Goal: Transaction & Acquisition: Purchase product/service

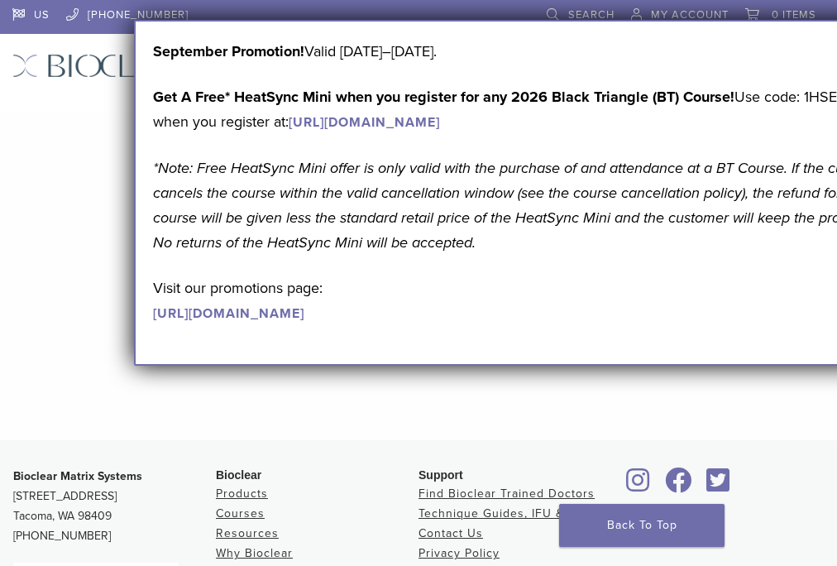
click at [689, 10] on span "My Account" at bounding box center [690, 14] width 78 height 13
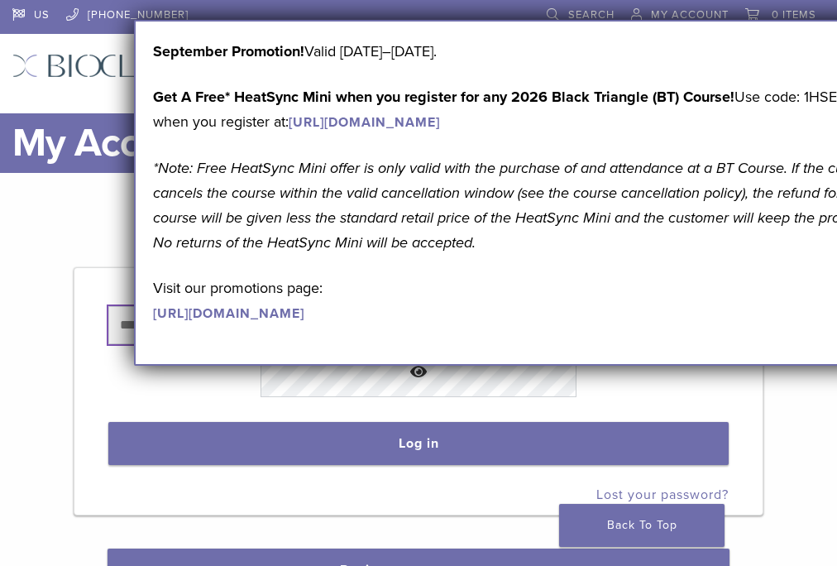
click at [391, 344] on input "text" at bounding box center [418, 325] width 620 height 38
type input "**********"
click at [429, 452] on button "Log in" at bounding box center [418, 443] width 620 height 43
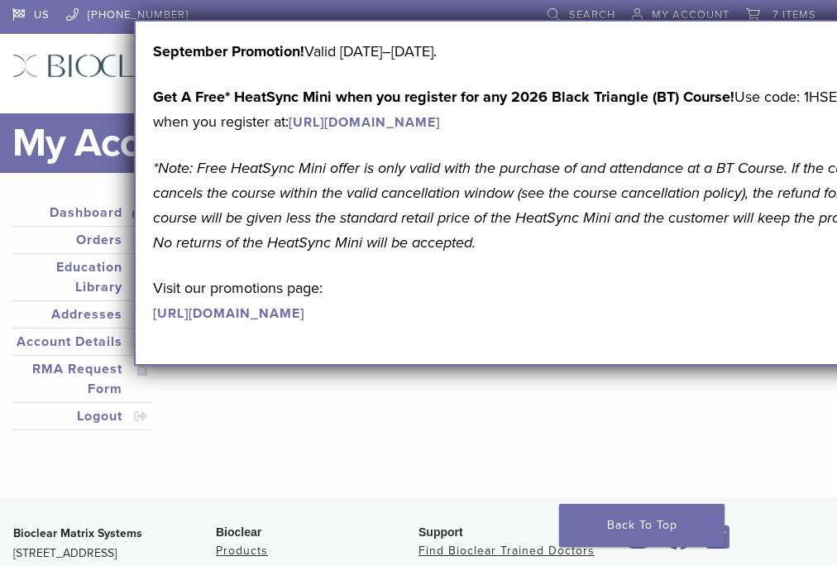
click at [427, 439] on div "Dashboard Orders Education Library Addresses Account Details RMA Request Form L…" at bounding box center [406, 324] width 813 height 251
click at [779, 14] on span "7 items" at bounding box center [795, 14] width 44 height 13
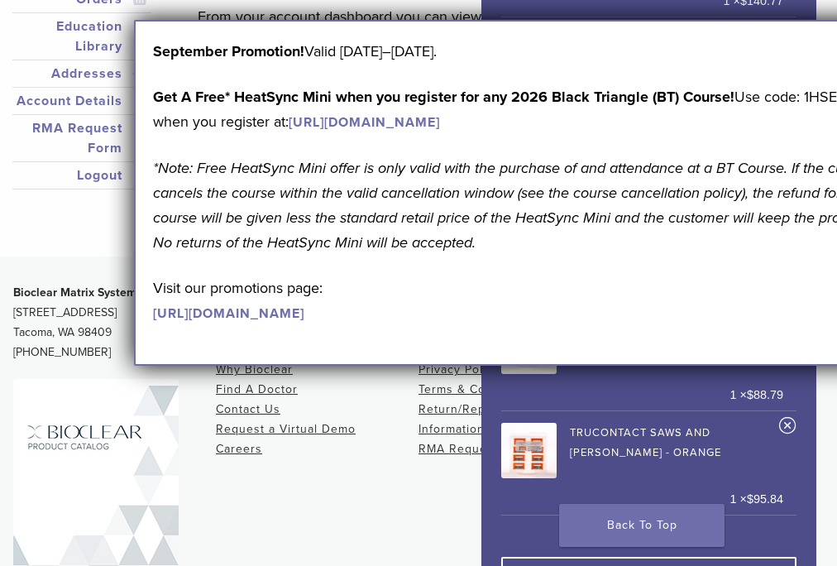
scroll to position [265, 0]
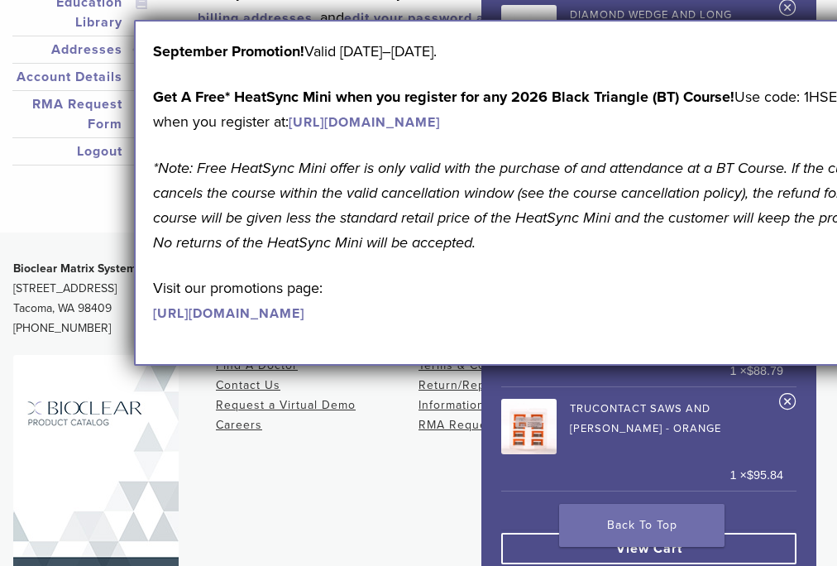
click at [768, 60] on link "Diamond Wedge and Long Diamond Wedge" at bounding box center [642, 30] width 282 height 60
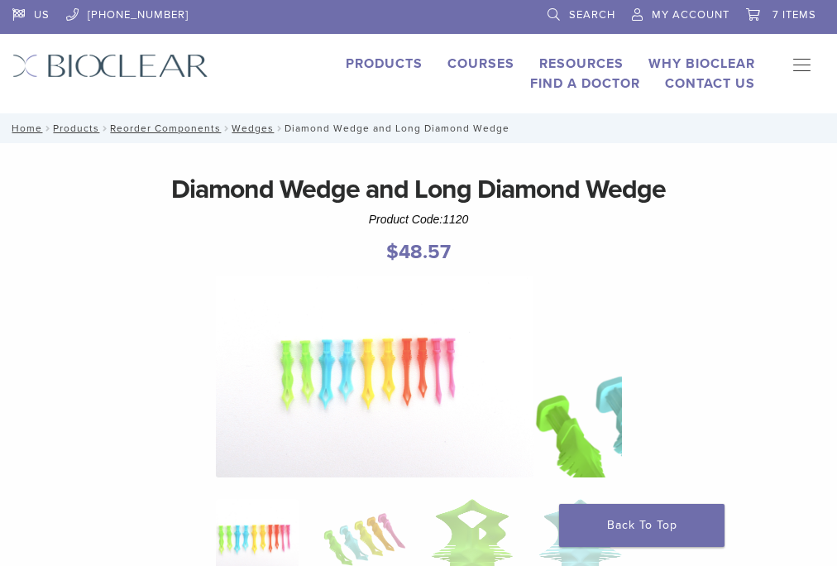
click at [784, 16] on span "7 items" at bounding box center [795, 14] width 44 height 13
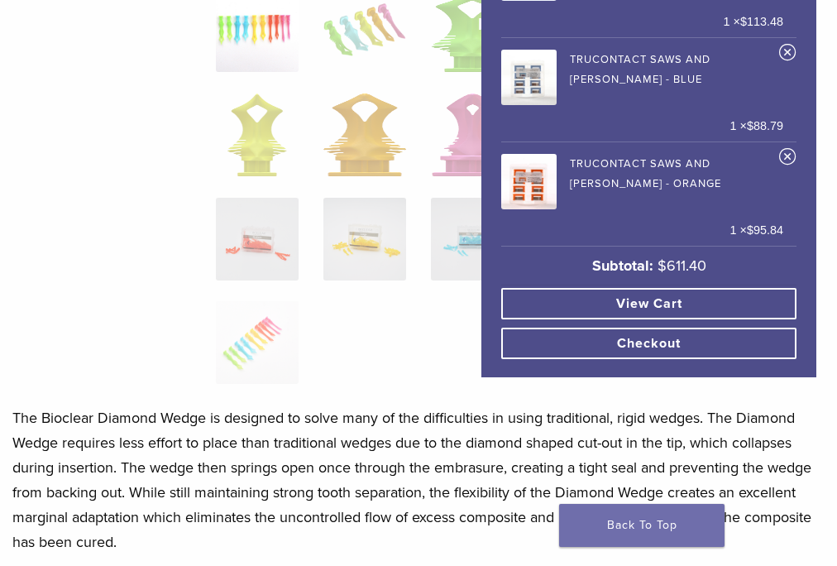
scroll to position [662, 0]
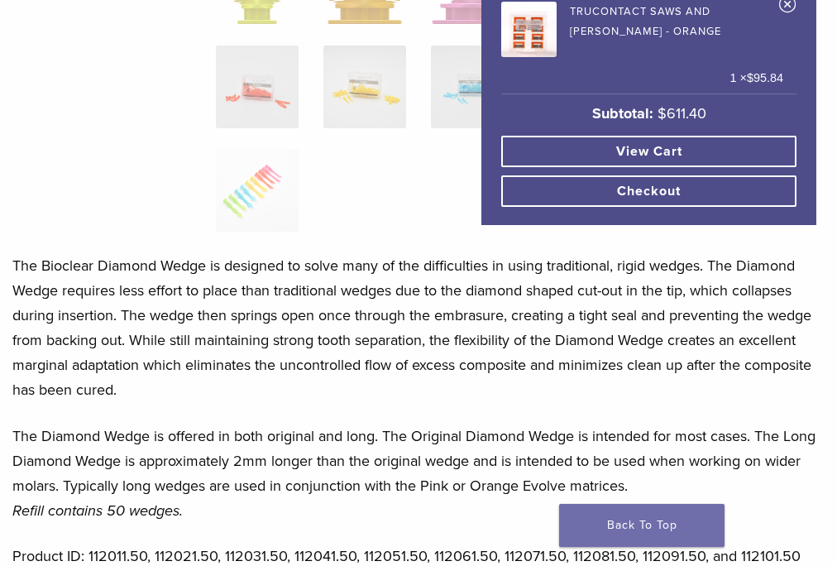
click at [755, 207] on link "Checkout" at bounding box center [648, 190] width 295 height 31
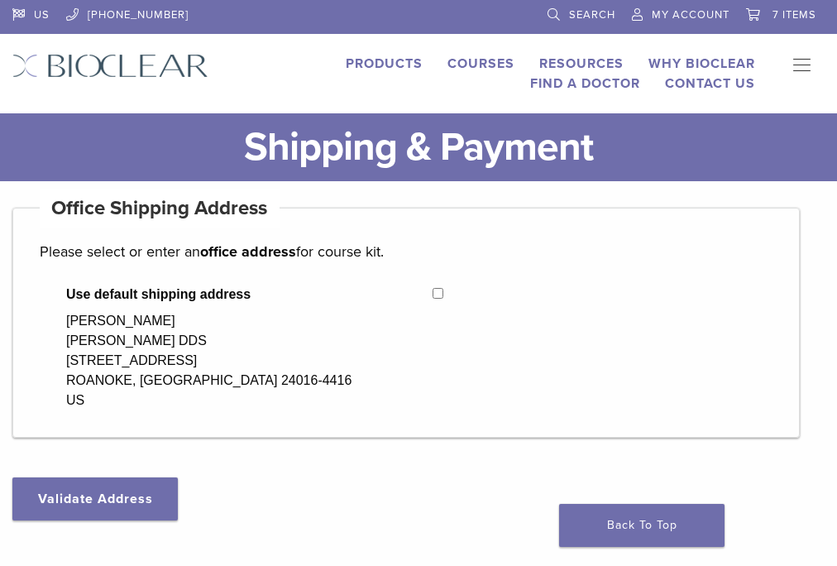
select select "**"
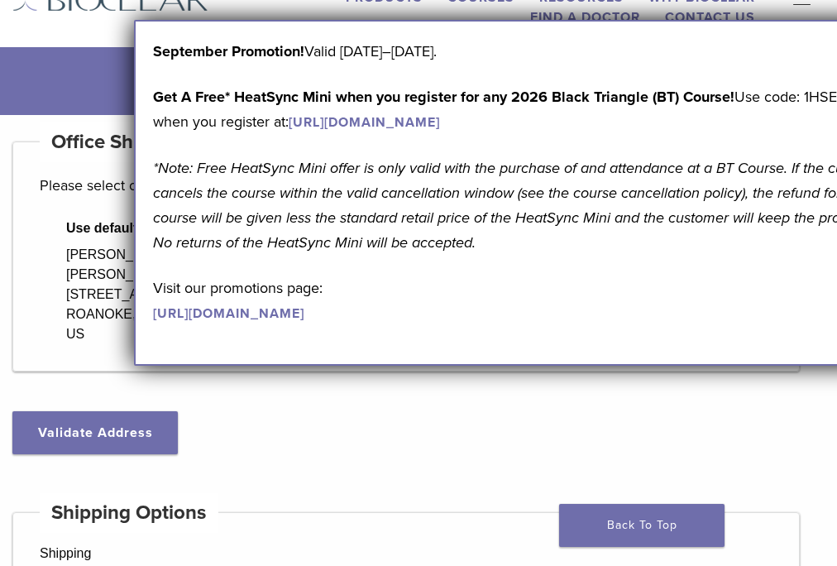
click at [422, 295] on div "Use default shipping address [PERSON_NAME] [PERSON_NAME] DDS [STREET_ADDRESS]" at bounding box center [406, 281] width 733 height 126
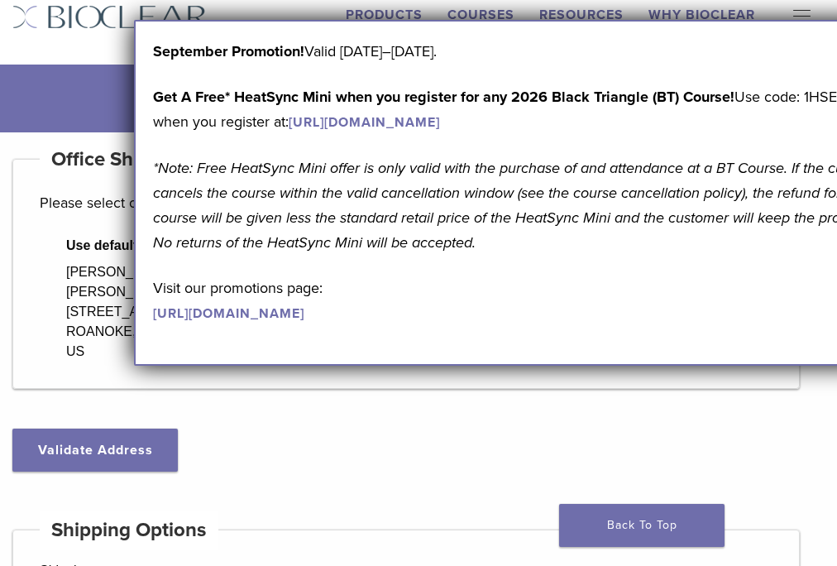
scroll to position [199, 0]
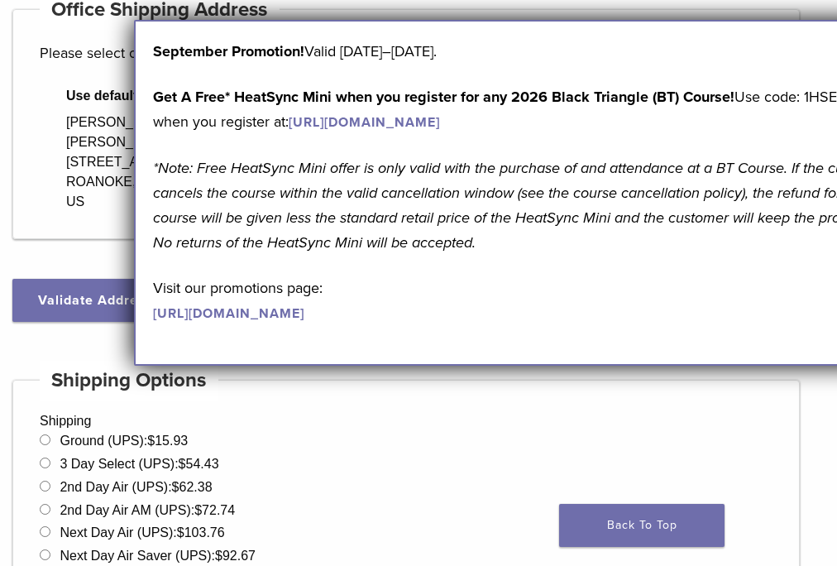
click at [324, 497] on li "2nd Day Air (UPS): $ 62.38" at bounding box center [406, 487] width 733 height 20
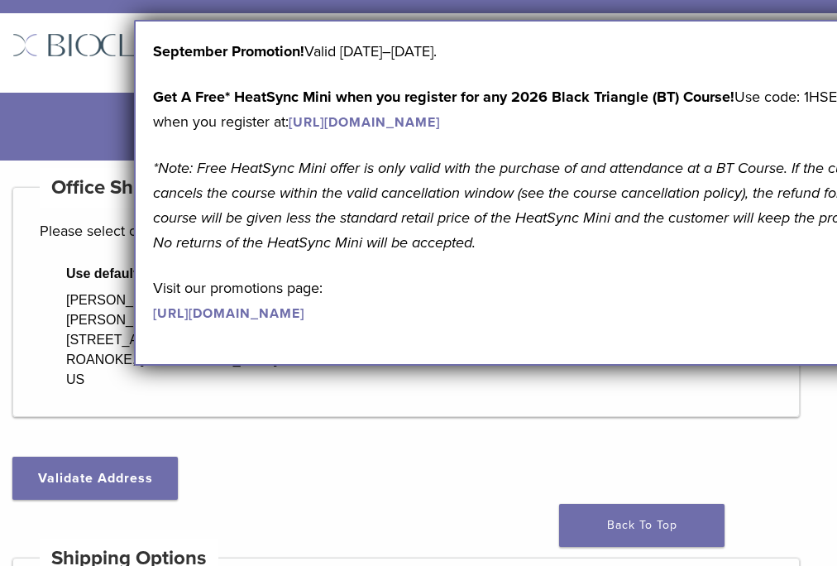
scroll to position [0, 0]
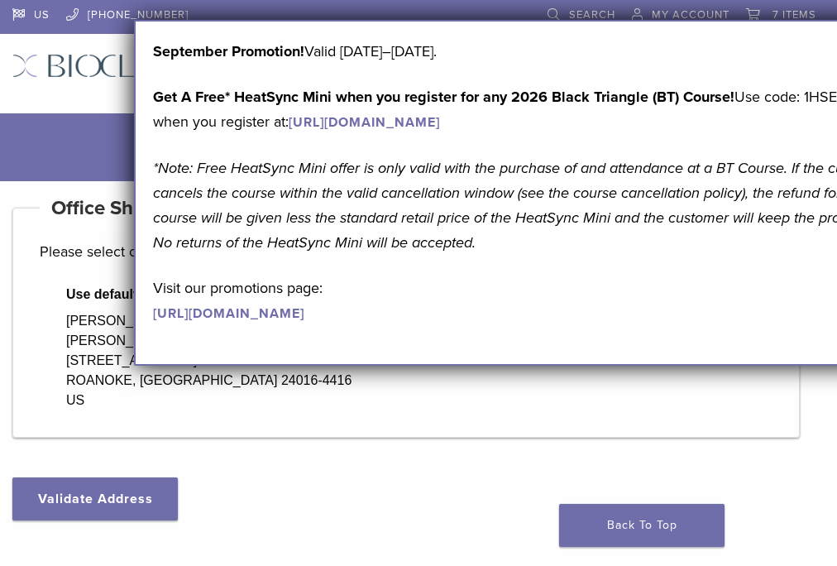
click at [262, 54] on div "Products Courses Resources Expand child menu Technique Guides, IFU, & SDS Why B…" at bounding box center [495, 74] width 572 height 40
click at [252, 43] on div "September Promotion! Valid September 1–30, 2025. Get A Free* HeatSync Mini when…" at bounding box center [523, 193] width 779 height 346
click at [251, 366] on div "September Promotion! Valid September 1–30, 2025. Get A Free* HeatSync Mini when…" at bounding box center [523, 193] width 779 height 346
click at [134, 366] on div "September Promotion! Valid September 1–30, 2025. Get A Free* HeatSync Mini when…" at bounding box center [523, 193] width 779 height 346
click at [134, 20] on div "September Promotion! Valid September 1–30, 2025. Get A Free* HeatSync Mini when…" at bounding box center [523, 193] width 779 height 346
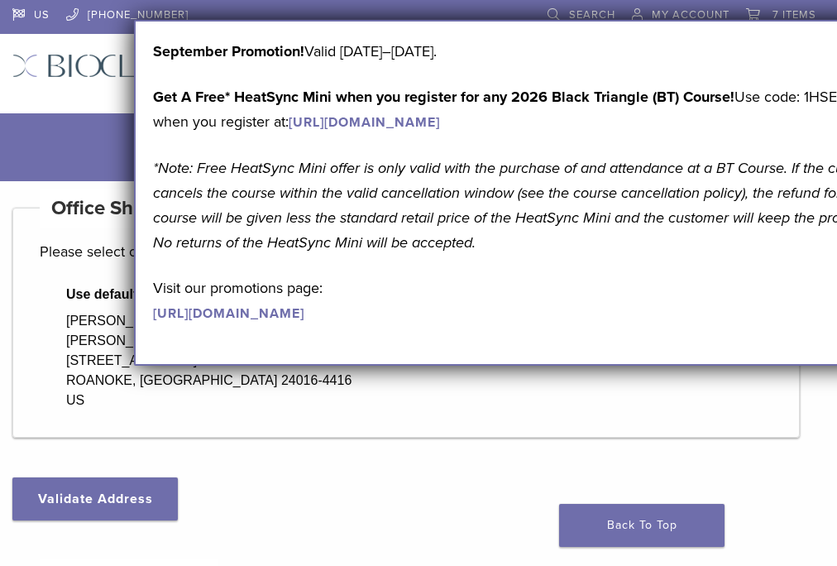
click at [182, 159] on em "*Note: Free HeatSync Mini offer is only valid with the purchase of and attendan…" at bounding box center [521, 205] width 736 height 93
click at [215, 159] on em "*Note: Free HeatSync Mini offer is only valid with the purchase of and attendan…" at bounding box center [521, 205] width 736 height 93
click at [246, 63] on div "September Promotion! Valid September 1–30, 2025. Get A Free* HeatSync Mini when…" at bounding box center [523, 193] width 779 height 346
click at [271, 35] on div "US 1.855.712.5327 Search My Account 7 items Back to product site Products Cours…" at bounding box center [418, 56] width 837 height 113
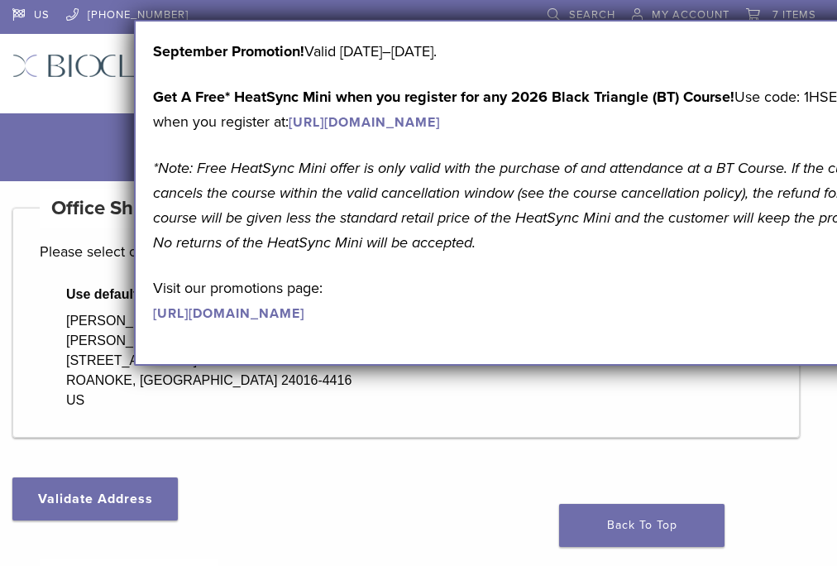
click at [271, 35] on div "US 1.855.712.5327 Search My Account 7 items Back to product site Products Cours…" at bounding box center [418, 56] width 837 height 113
click at [258, 366] on div "September Promotion! Valid September 1–30, 2025. Get A Free* HeatSync Mini when…" at bounding box center [523, 193] width 779 height 346
click at [515, 395] on div "Use default shipping address Anne Newman Anne Newman DDS 212 HIGHLAND AVE SW RO…" at bounding box center [406, 348] width 733 height 126
click at [153, 84] on p "Get A Free* HeatSync Mini when you register for any 2026 Black Triangle (BT) Co…" at bounding box center [523, 109] width 741 height 50
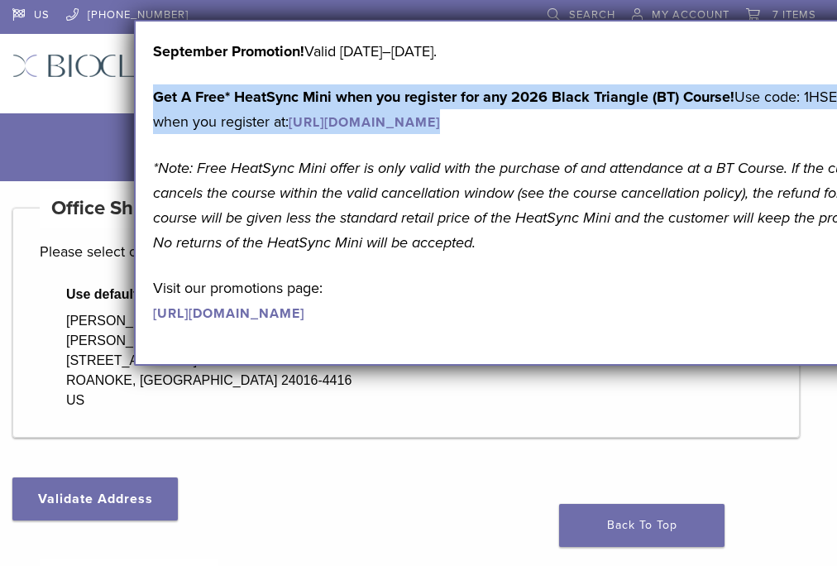
click at [153, 84] on p "Get A Free* HeatSync Mini when you register for any 2026 Black Triangle (BT) Co…" at bounding box center [523, 109] width 741 height 50
click at [213, 84] on p "Get A Free* HeatSync Mini when you register for any 2026 Black Triangle (BT) Co…" at bounding box center [523, 109] width 741 height 50
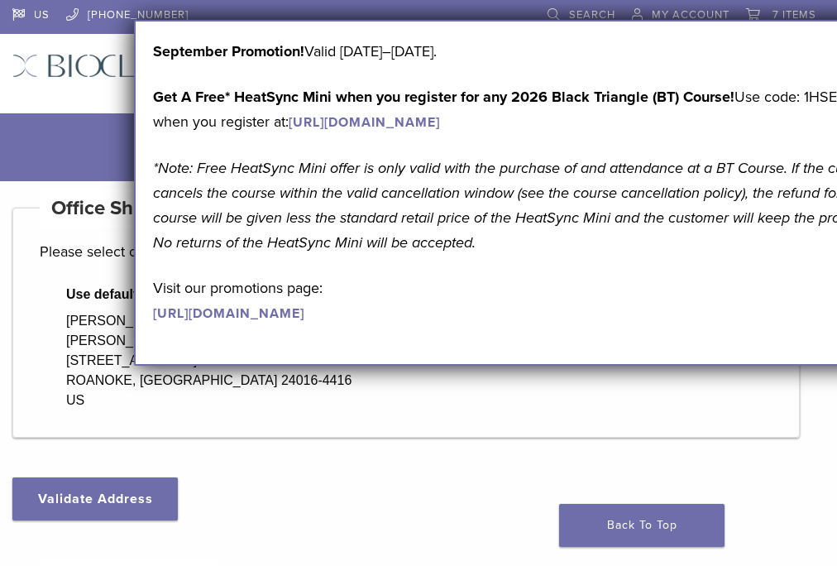
click at [298, 17] on li at bounding box center [368, 17] width 326 height 34
click at [153, 322] on link "[URL][DOMAIN_NAME]" at bounding box center [228, 313] width 151 height 17
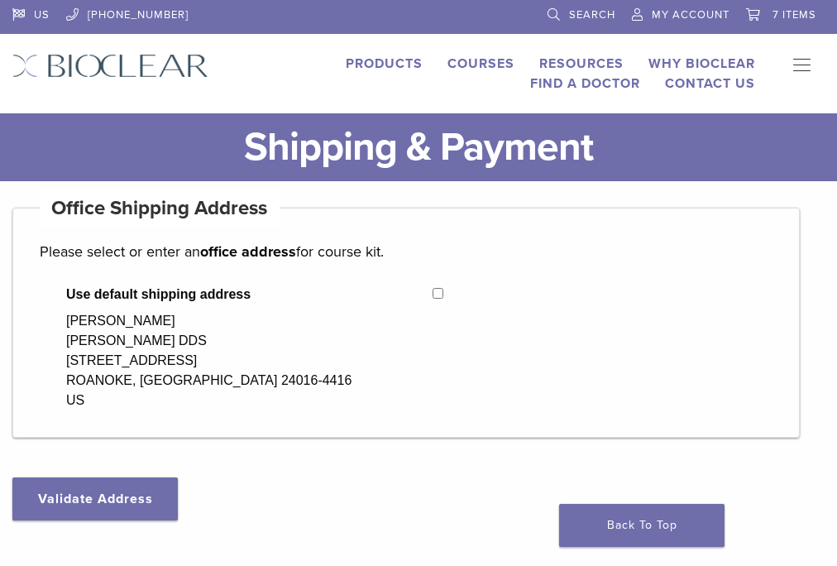
select select "**"
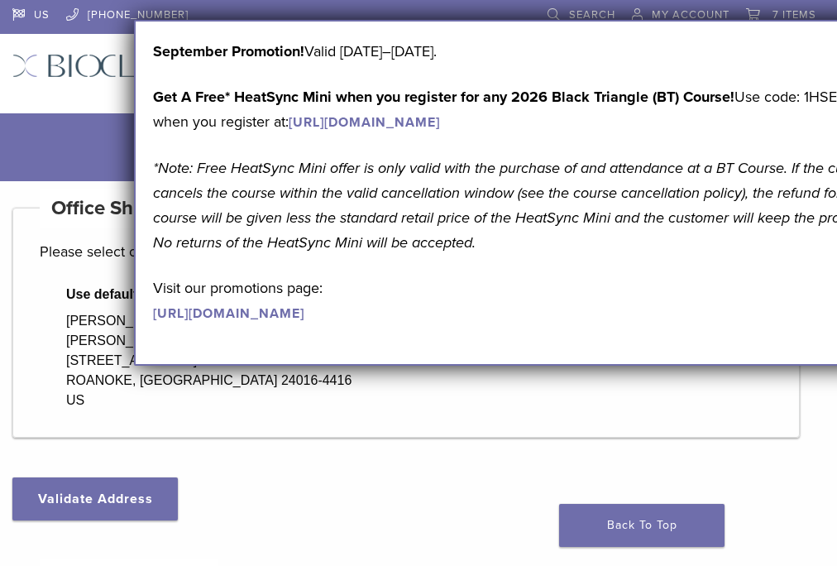
click at [376, 410] on div "Use default shipping address Anne Newman Anne Newman DDS 212 HIGHLAND AVE SW RO…" at bounding box center [406, 348] width 733 height 126
click at [174, 366] on div "September Promotion! Valid September 1–30, 2025. Get A Free* HeatSync Mini when…" at bounding box center [523, 193] width 779 height 346
click at [244, 250] on div "September Promotion! Valid September 1–30, 2025. Get A Free* HeatSync Mini when…" at bounding box center [523, 193] width 779 height 346
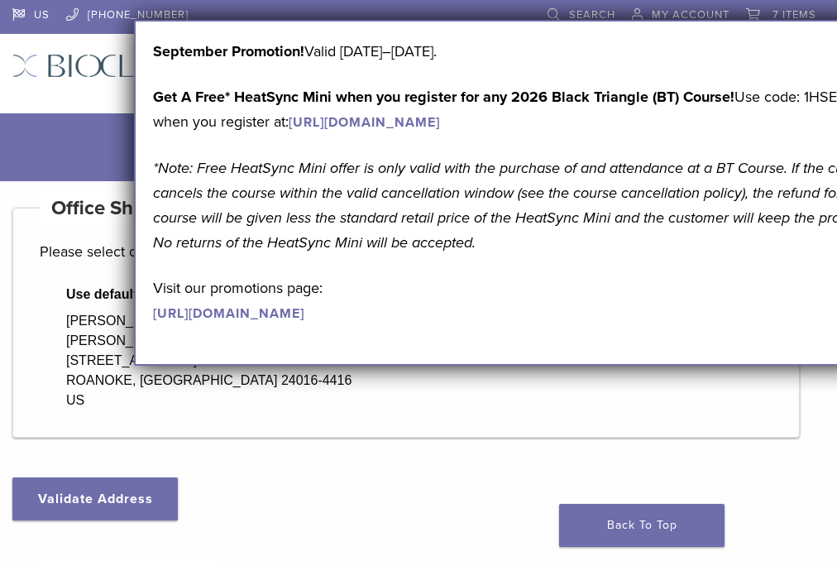
click at [235, 255] on p "*Note: Free HeatSync Mini offer is only valid with the purchase of and attendan…" at bounding box center [523, 205] width 741 height 99
click at [304, 410] on div "Use default shipping address Anne Newman Anne Newman DDS 212 HIGHLAND AVE SW RO…" at bounding box center [223, 348] width 367 height 126
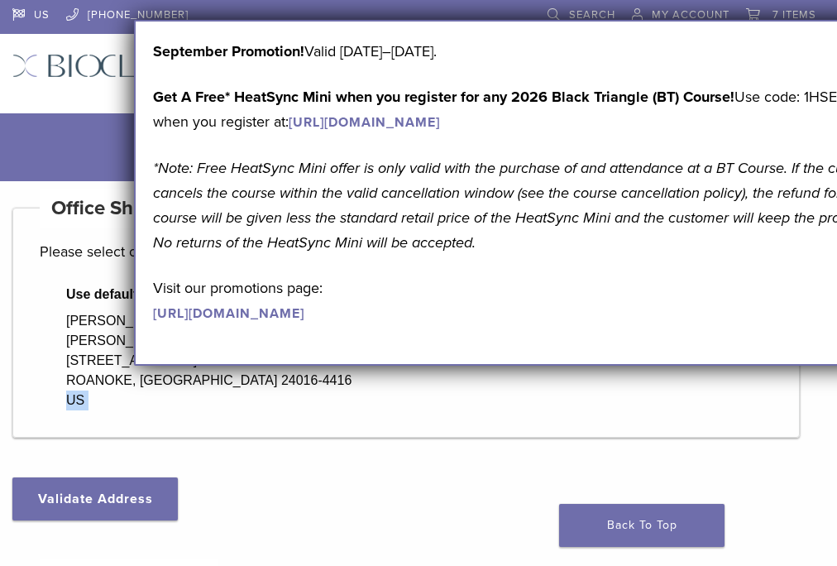
click at [304, 410] on div "Use default shipping address Anne Newman Anne Newman DDS 212 HIGHLAND AVE SW RO…" at bounding box center [223, 348] width 367 height 126
click at [153, 322] on link "[URL][DOMAIN_NAME]" at bounding box center [228, 313] width 151 height 17
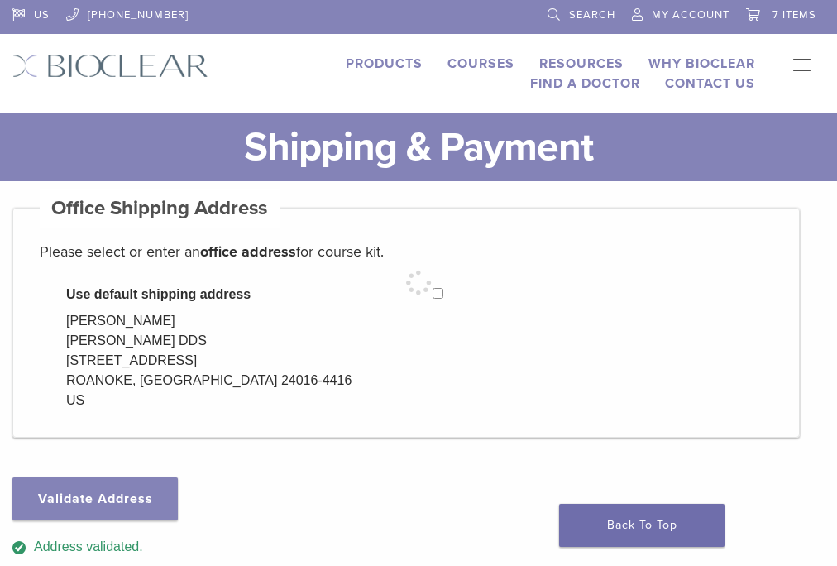
select select "**"
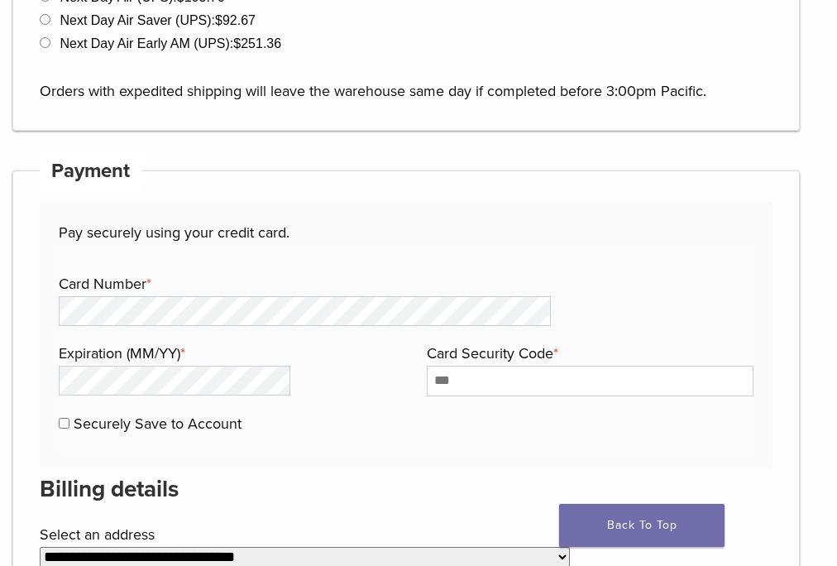
scroll to position [794, 0]
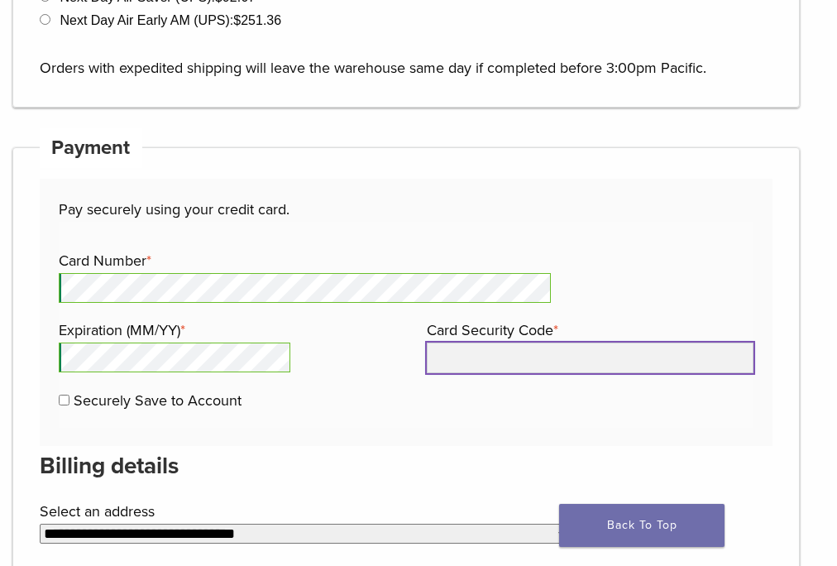
click at [427, 372] on input "Card Security Code *" at bounding box center [591, 358] width 328 height 30
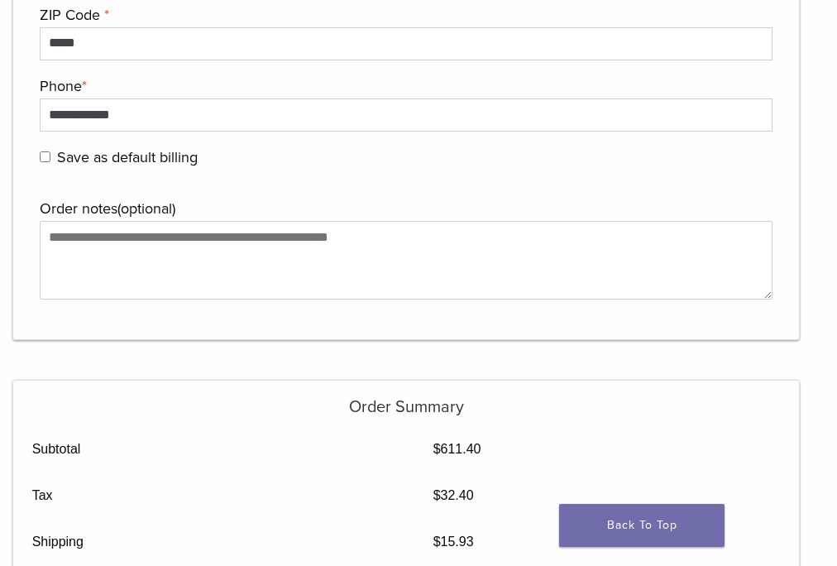
scroll to position [1920, 0]
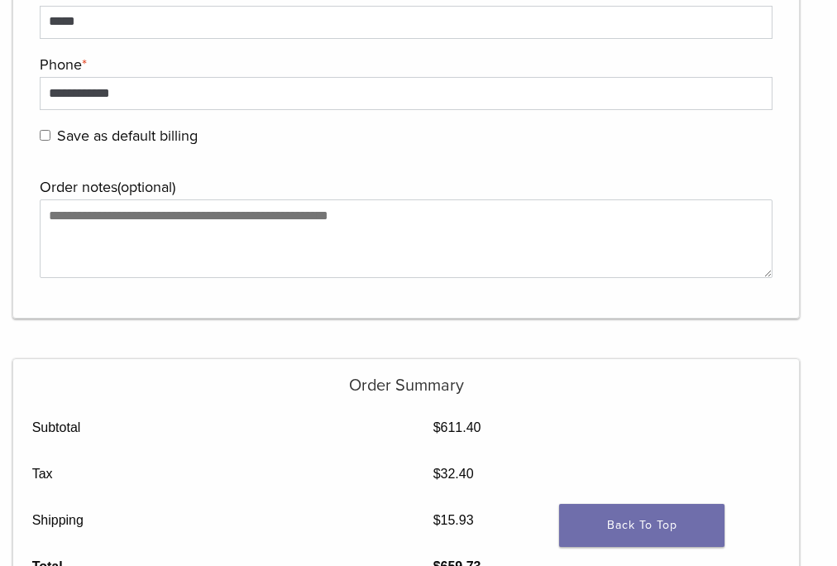
type input "***"
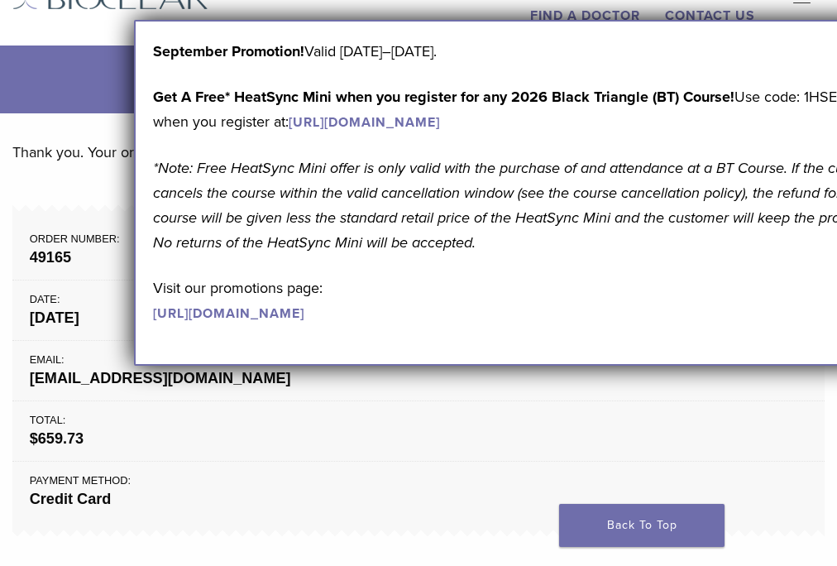
scroll to position [66, 0]
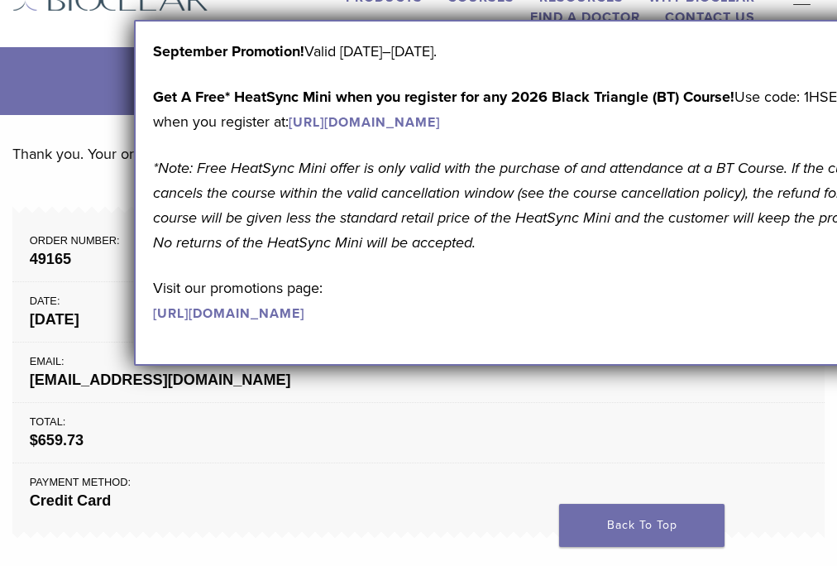
click at [153, 322] on link "[URL][DOMAIN_NAME]" at bounding box center [228, 313] width 151 height 17
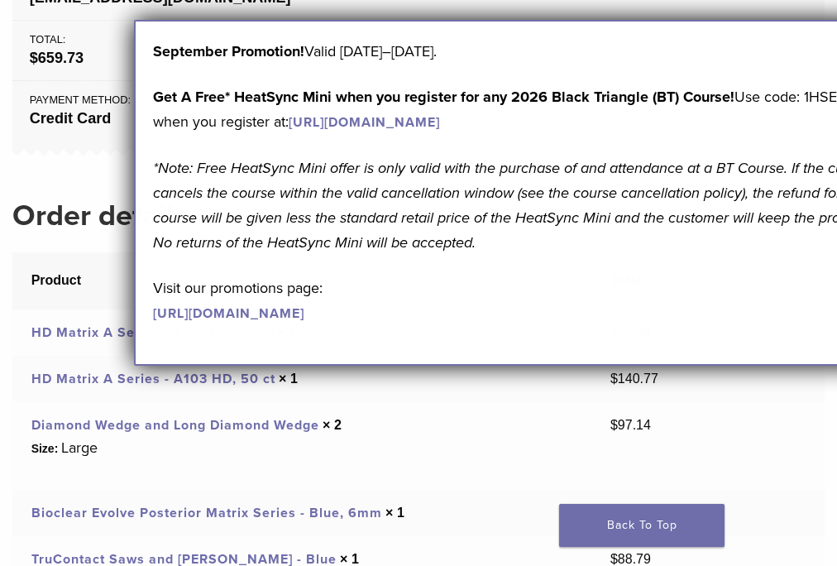
scroll to position [463, 0]
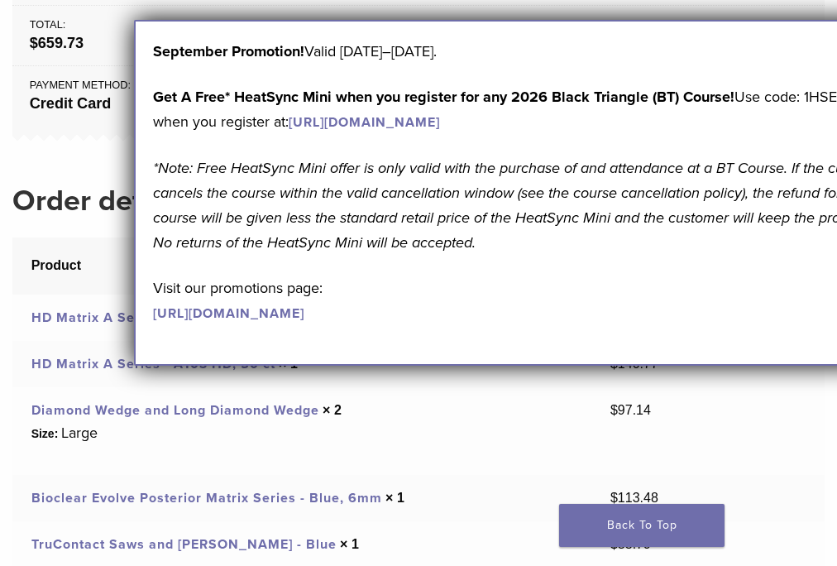
click at [477, 172] on div "Thank you. Your order has been received. Order number: 49165 Date: [DATE] Email…" at bounding box center [418, 294] width 813 height 1101
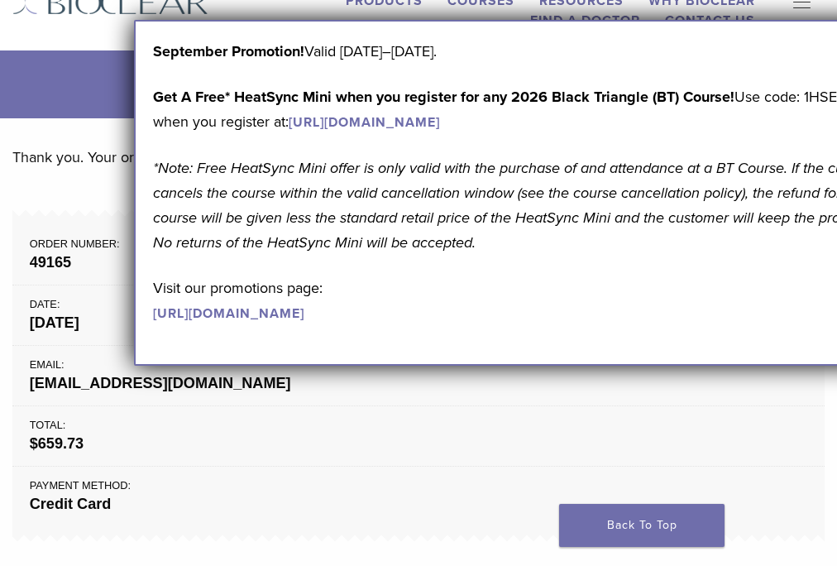
scroll to position [0, 0]
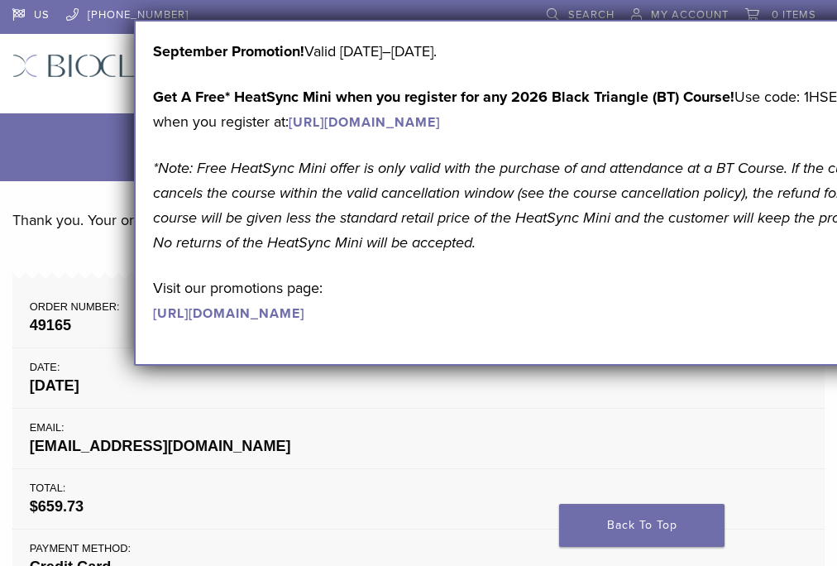
click at [289, 114] on link "[URL][DOMAIN_NAME]" at bounding box center [364, 122] width 151 height 17
click at [658, 528] on link "Back To Top" at bounding box center [641, 525] width 165 height 43
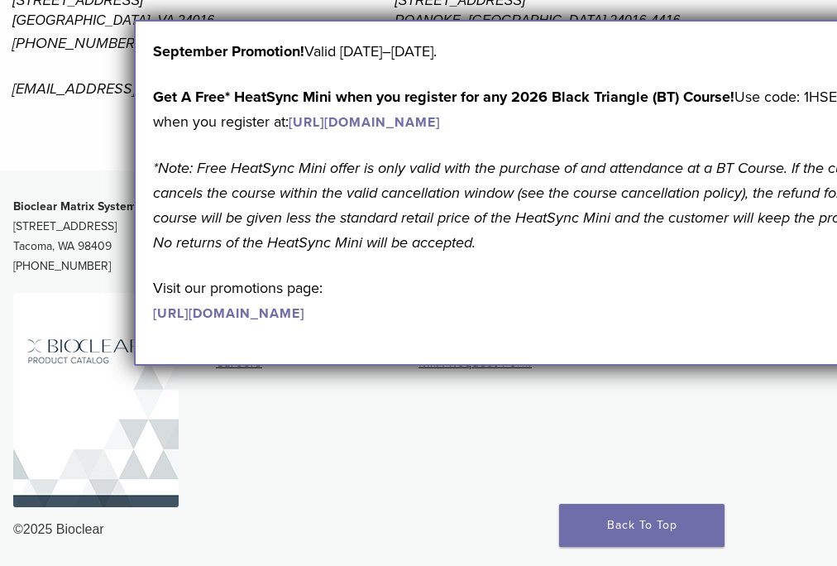
scroll to position [1457, 0]
